Goal: Navigation & Orientation: Find specific page/section

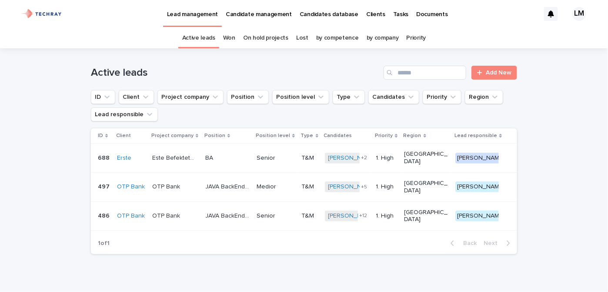
click at [317, 13] on p "Candidates database" at bounding box center [329, 9] width 59 height 18
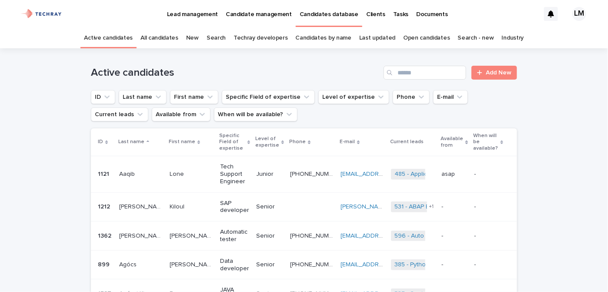
click at [196, 38] on link "New" at bounding box center [192, 38] width 13 height 20
